Goal: Transaction & Acquisition: Purchase product/service

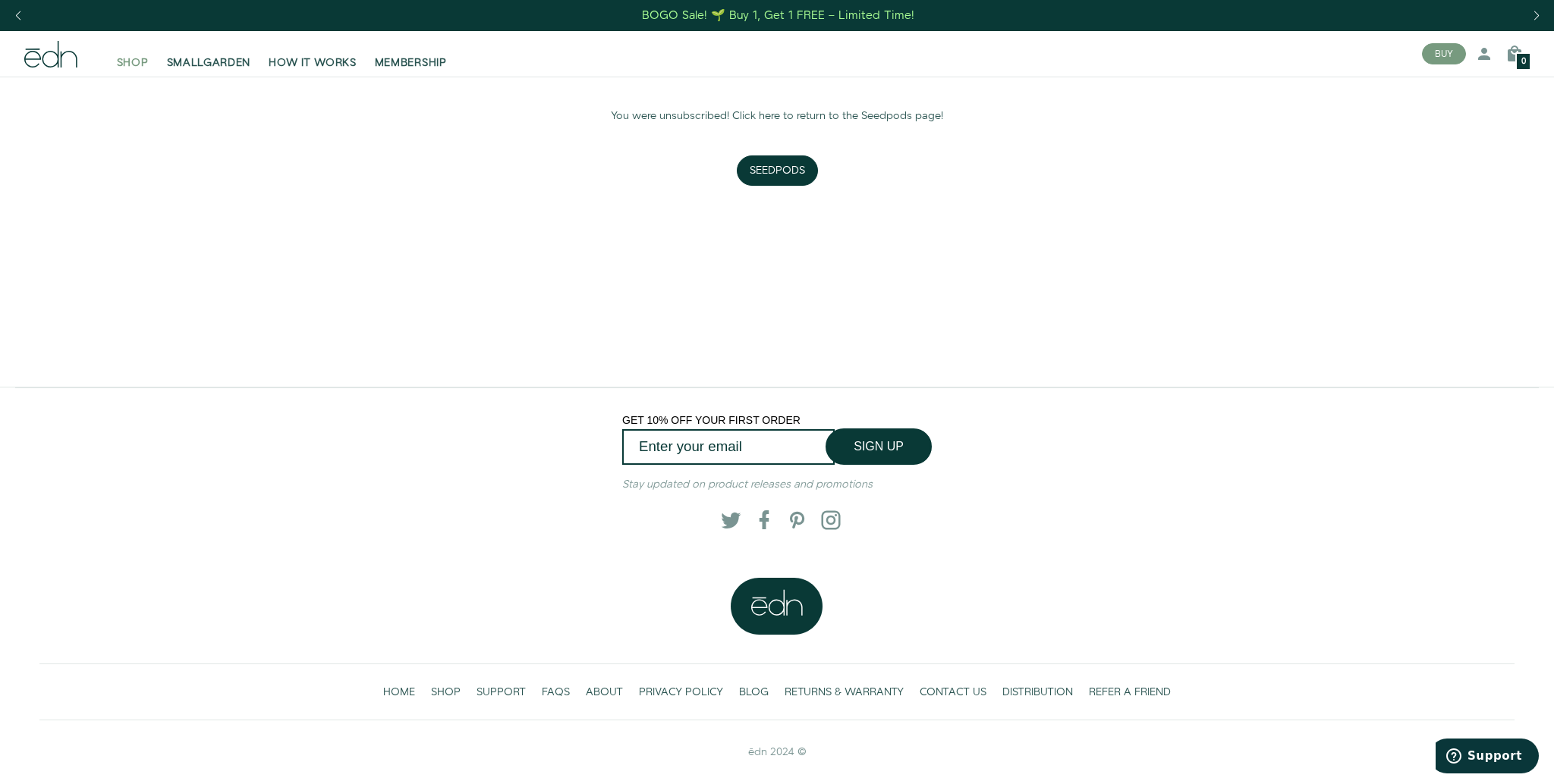
click at [133, 63] on span "SHOP" at bounding box center [133, 63] width 32 height 15
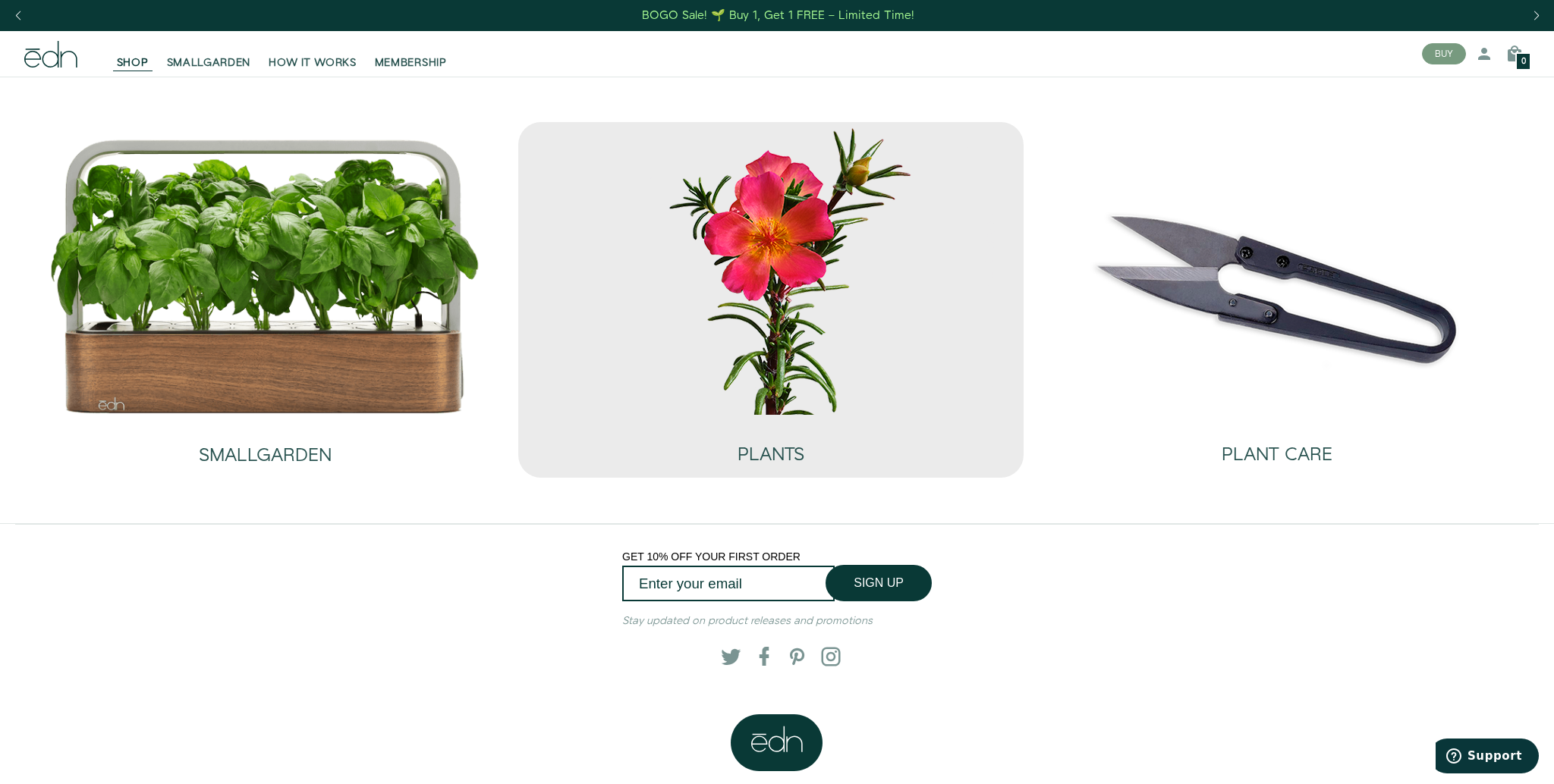
click at [826, 258] on img at bounding box center [771, 269] width 455 height 292
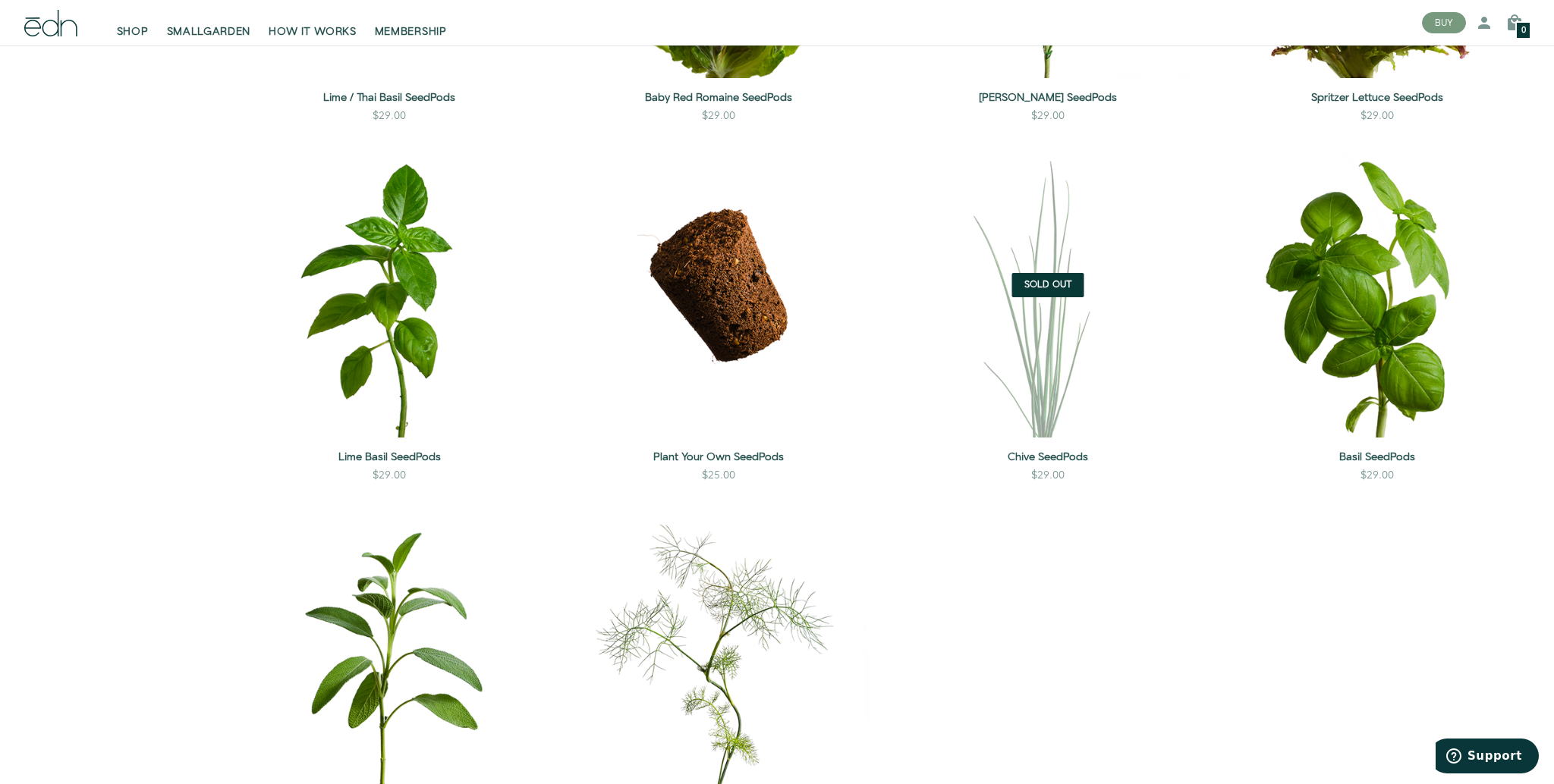
scroll to position [1621, 0]
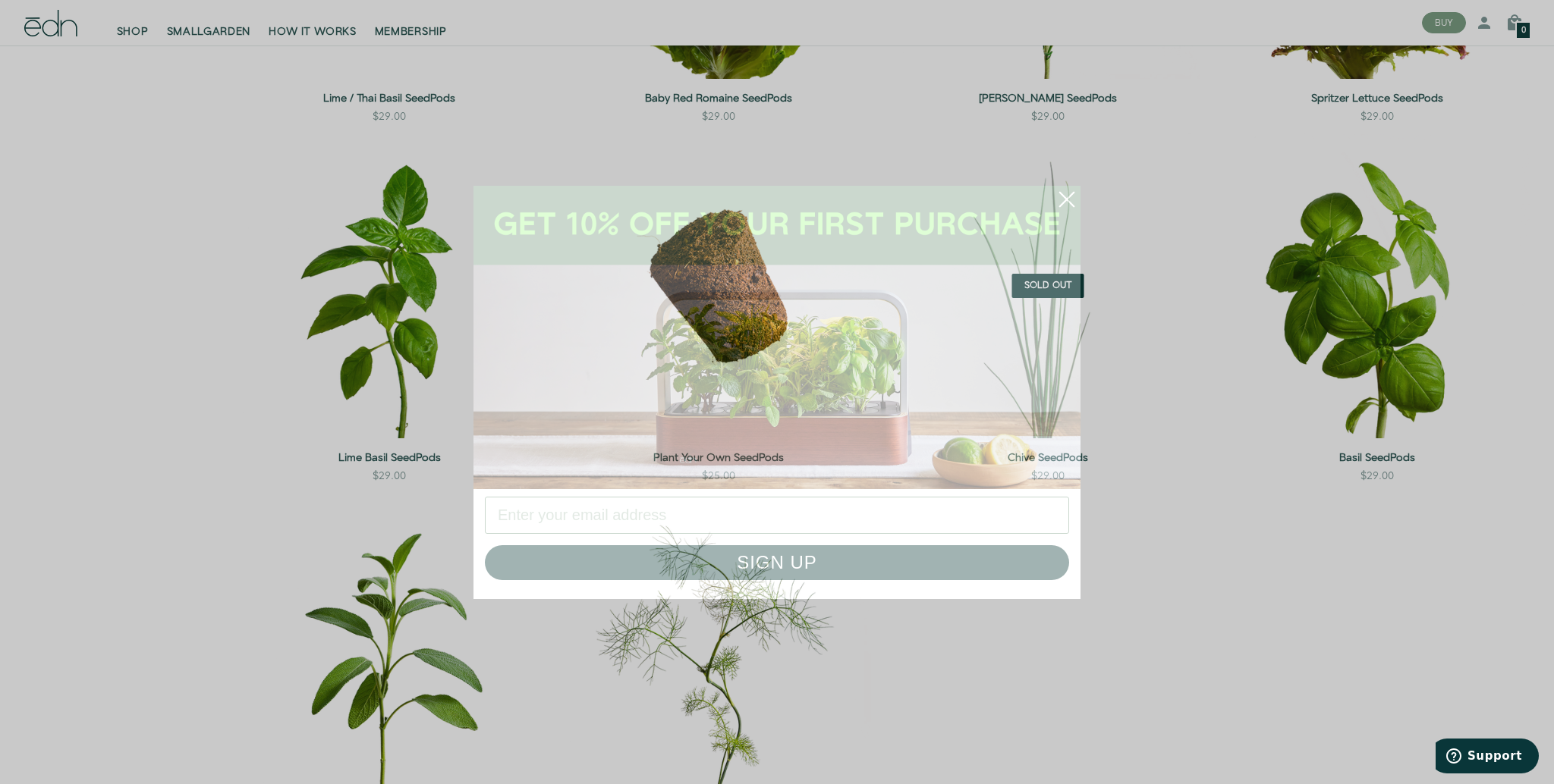
drag, startPoint x: 1071, startPoint y: 202, endPoint x: 1080, endPoint y: 206, distance: 9.8
click at [1072, 202] on circle "Close dialog" at bounding box center [1067, 199] width 34 height 34
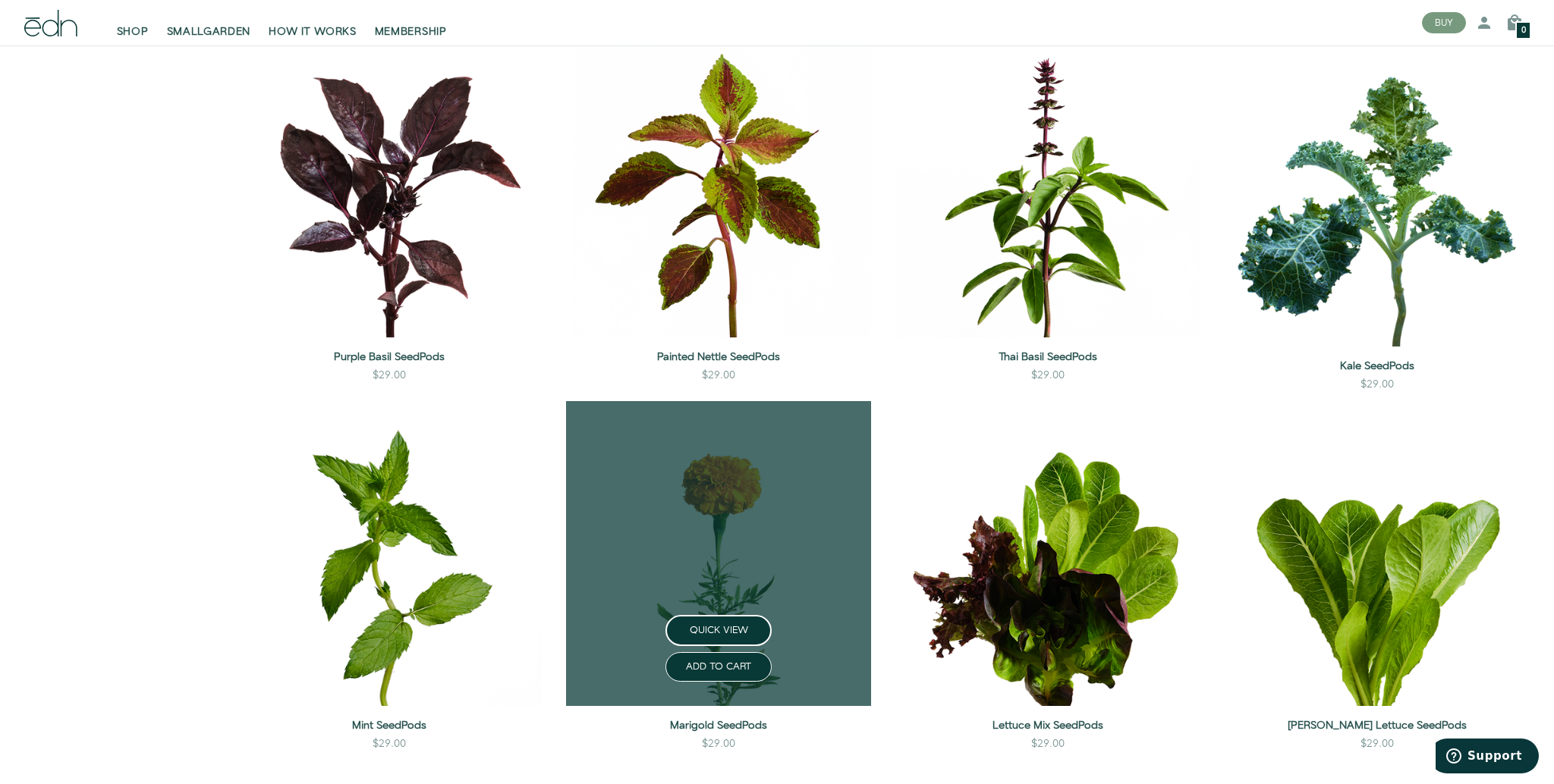
scroll to position [636, 0]
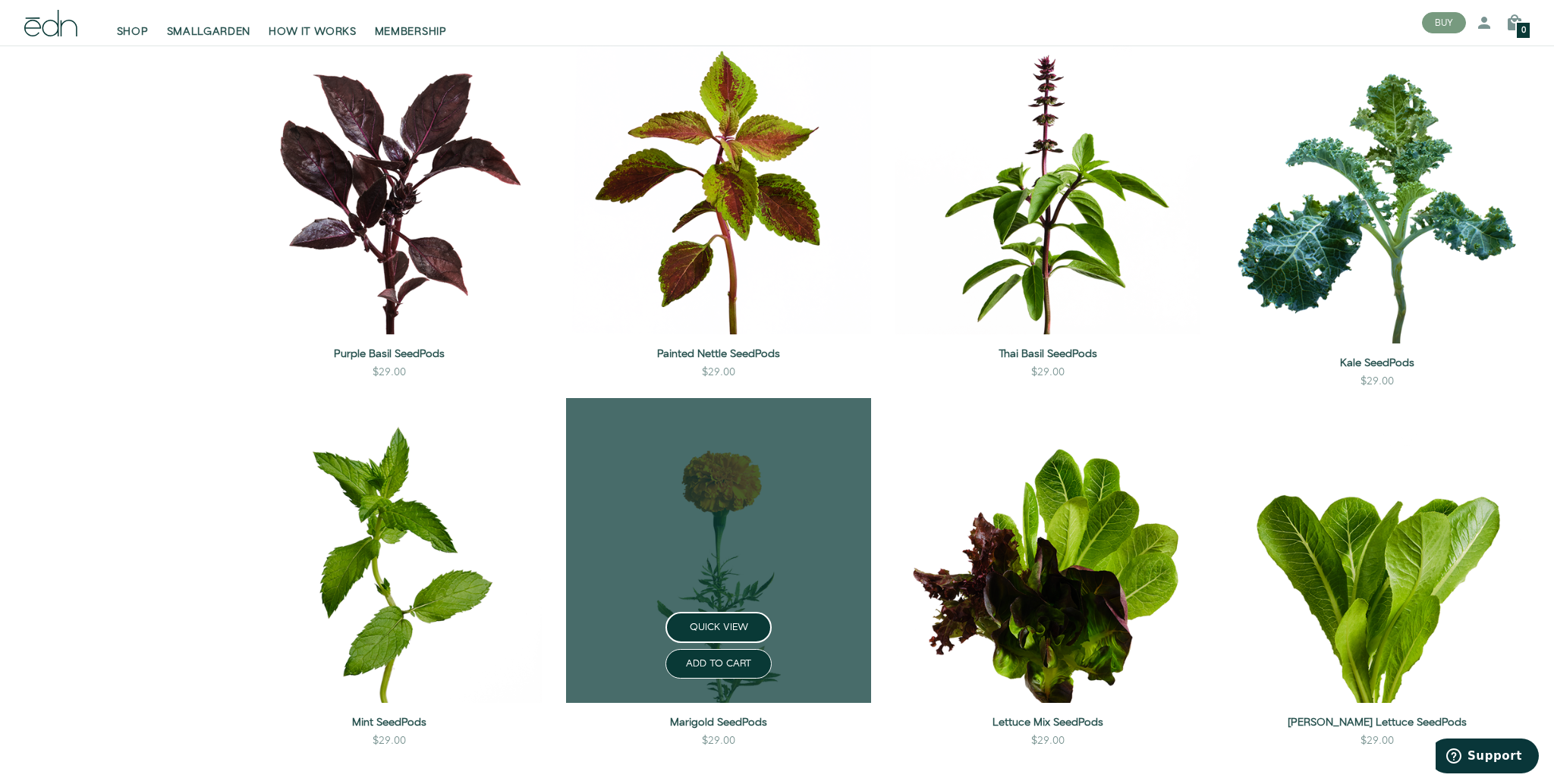
click at [734, 518] on link at bounding box center [718, 551] width 305 height 305
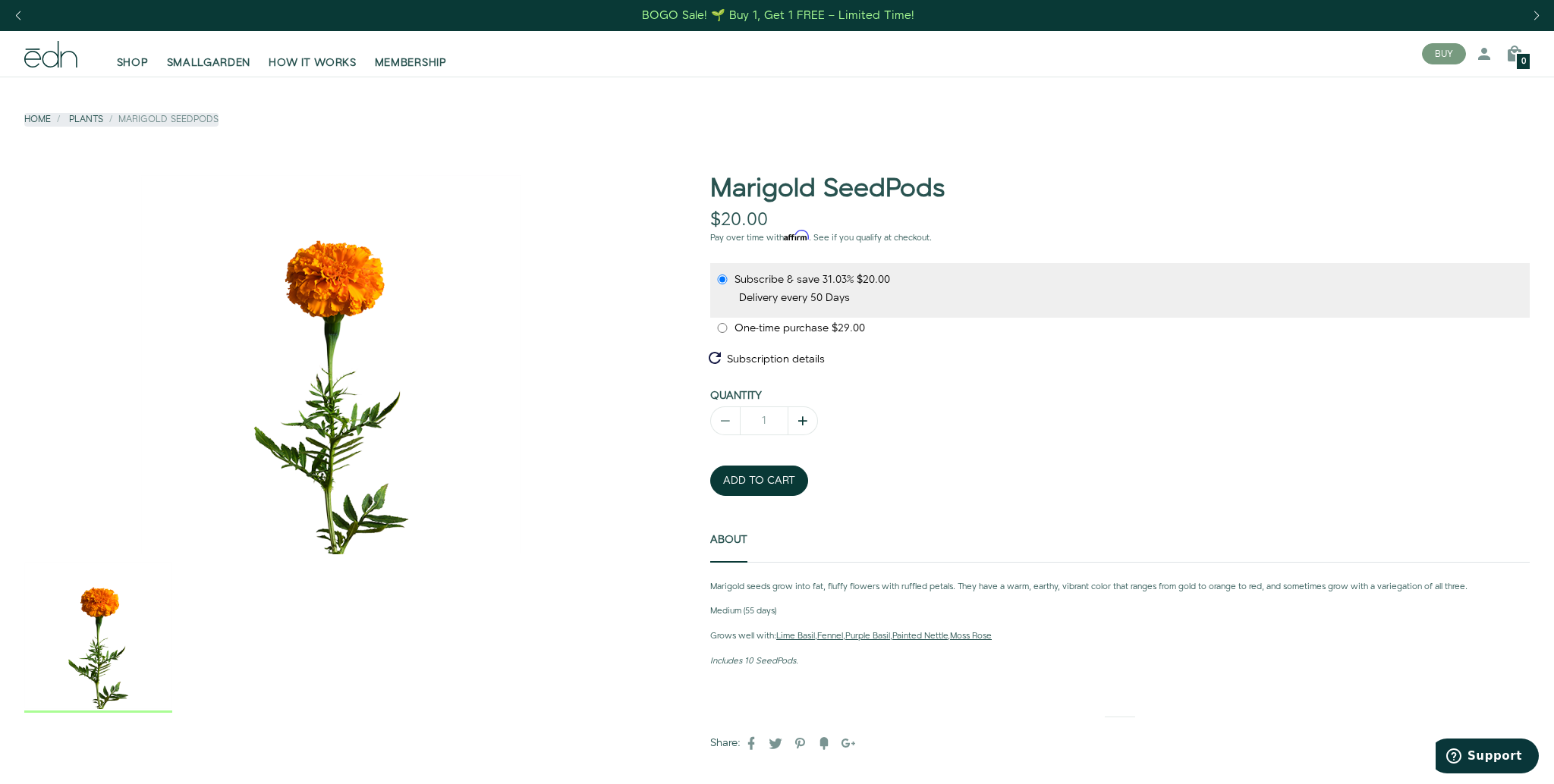
click at [805, 423] on icon "button" at bounding box center [803, 421] width 15 height 15
type input "2"
